Goal: Communication & Community: Ask a question

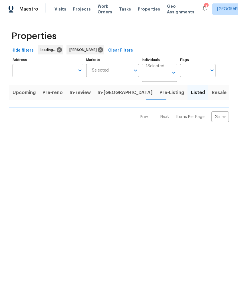
click at [108, 96] on span "In-[GEOGRAPHIC_DATA]" at bounding box center [124, 93] width 55 height 8
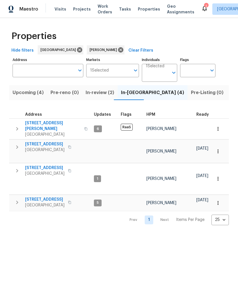
click at [51, 165] on span "[STREET_ADDRESS]" at bounding box center [44, 168] width 39 height 6
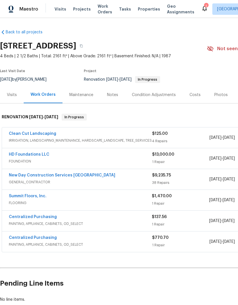
click at [35, 156] on link "HD Foundations LLC" at bounding box center [29, 154] width 40 height 4
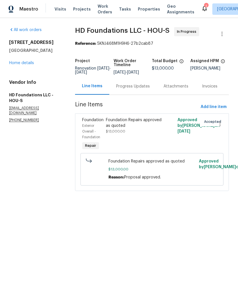
click at [142, 89] on div "Progress Updates" at bounding box center [133, 86] width 34 height 6
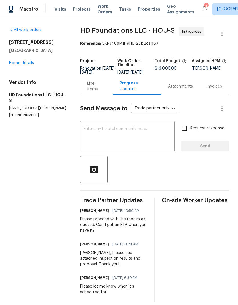
click at [142, 139] on textarea at bounding box center [126, 137] width 87 height 20
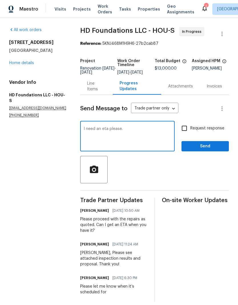
type textarea "I need an eta please."
click at [186, 134] on input "Request response" at bounding box center [184, 128] width 12 height 12
checkbox input "true"
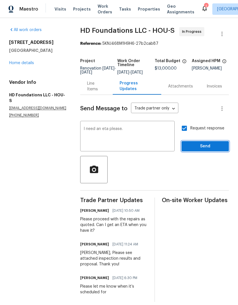
click at [211, 148] on span "Send" at bounding box center [205, 146] width 38 height 7
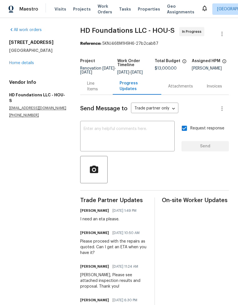
click at [3, 245] on div "All work orders 14542 Circlewood Way Houston, TX 77062 Home details Vendor Info…" at bounding box center [119, 175] width 238 height 315
click at [15, 113] on p "(817) 226-7221" at bounding box center [37, 115] width 57 height 5
click at [22, 113] on p "(817) 226-7221" at bounding box center [37, 115] width 57 height 5
click at [24, 113] on p "(817) 226-7221" at bounding box center [37, 115] width 57 height 5
